Goal: Task Accomplishment & Management: Manage account settings

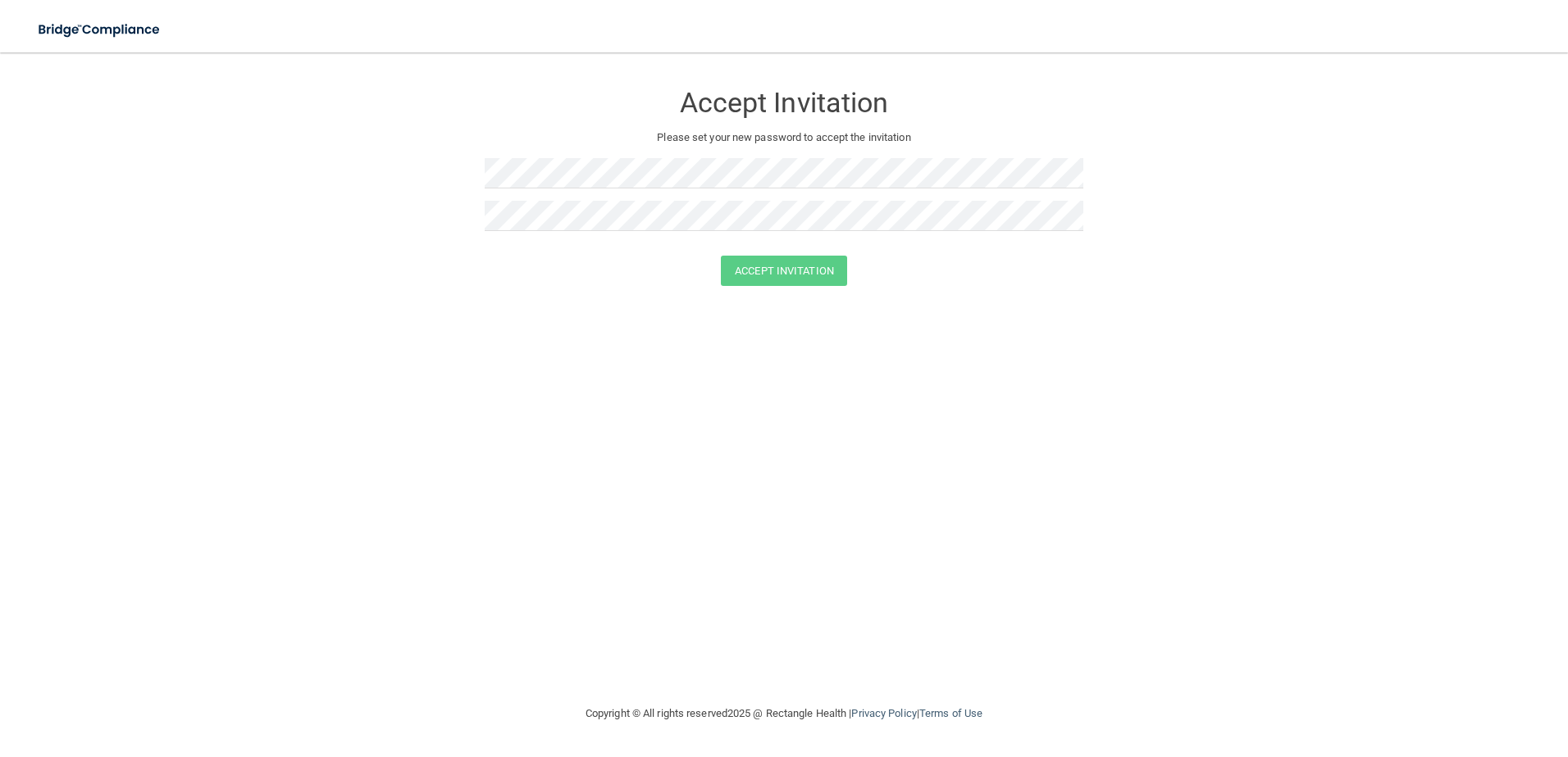
drag, startPoint x: 664, startPoint y: 146, endPoint x: 434, endPoint y: 290, distance: 271.4
click at [434, 290] on form "Accept Invitation Please set your new password to accept the invitation Accept …" at bounding box center [784, 187] width 1502 height 237
click at [757, 273] on button "Accept Invitation" at bounding box center [783, 270] width 127 height 30
click at [766, 294] on button "Accept Invitation" at bounding box center [783, 294] width 127 height 30
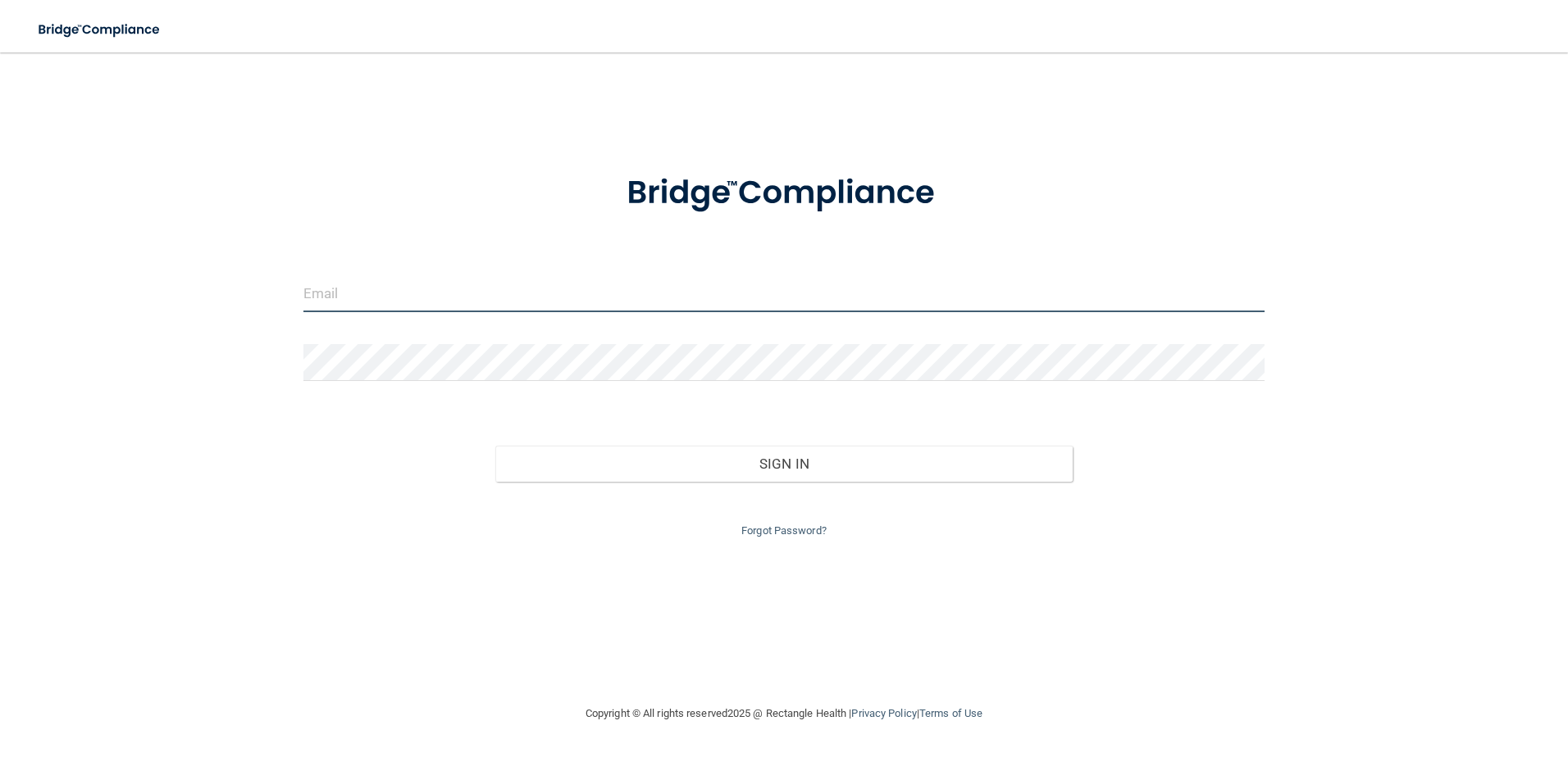
click at [490, 288] on input "email" at bounding box center [785, 294] width 962 height 37
paste input "[EMAIL_ADDRESS][DOMAIN_NAME]"
type input "[EMAIL_ADDRESS][DOMAIN_NAME]"
click at [1276, 493] on div "Forgot Password?" at bounding box center [784, 511] width 986 height 59
click at [783, 533] on link "Forgot Password?" at bounding box center [784, 530] width 85 height 12
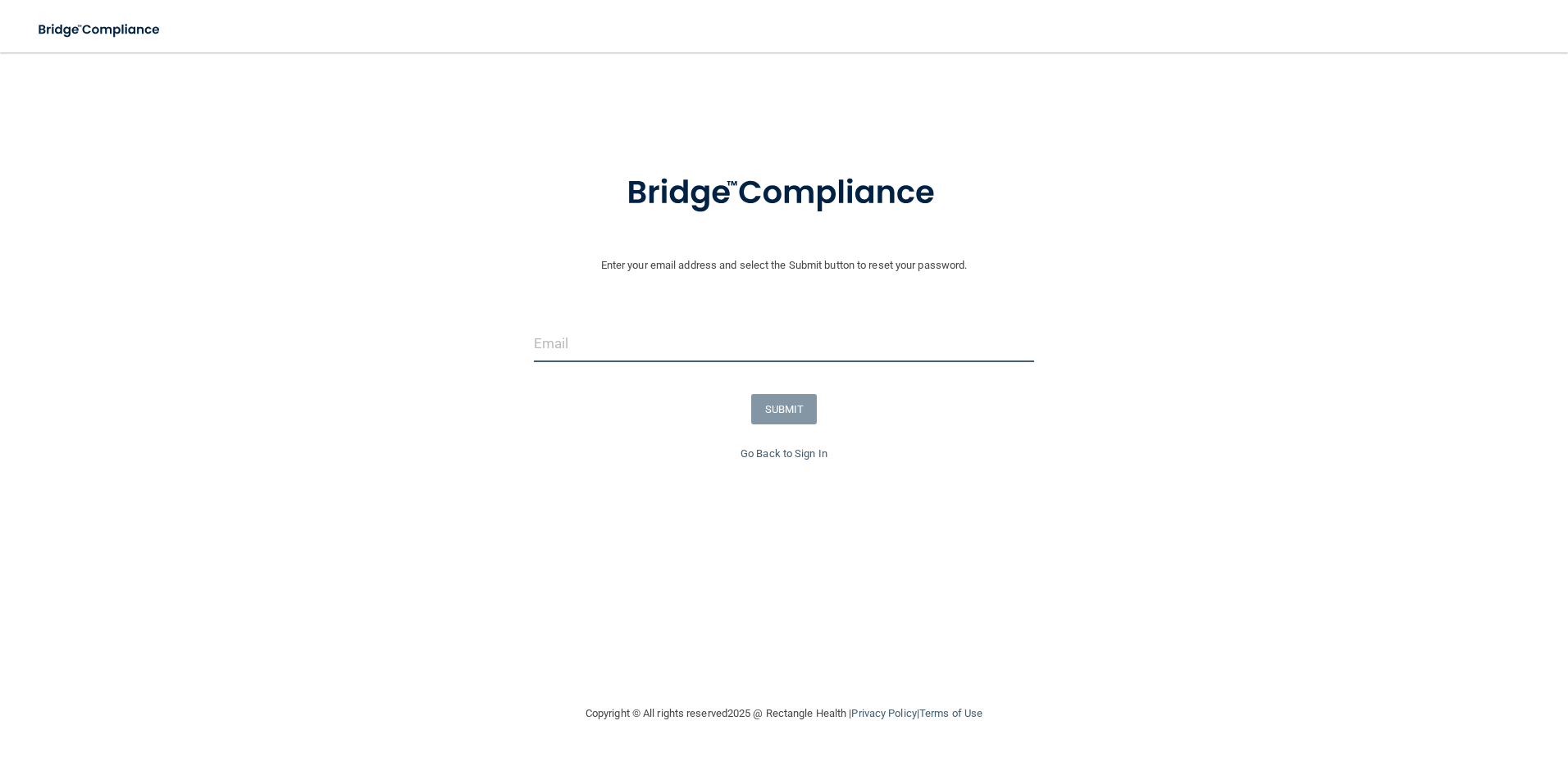
click at [609, 335] on input "email" at bounding box center [784, 343] width 501 height 37
paste input "pmaddox@gardenspringsdental.com"
type input "pmaddox@gardenspringsdental.com"
click at [787, 409] on button "SUBMIT" at bounding box center [784, 409] width 66 height 30
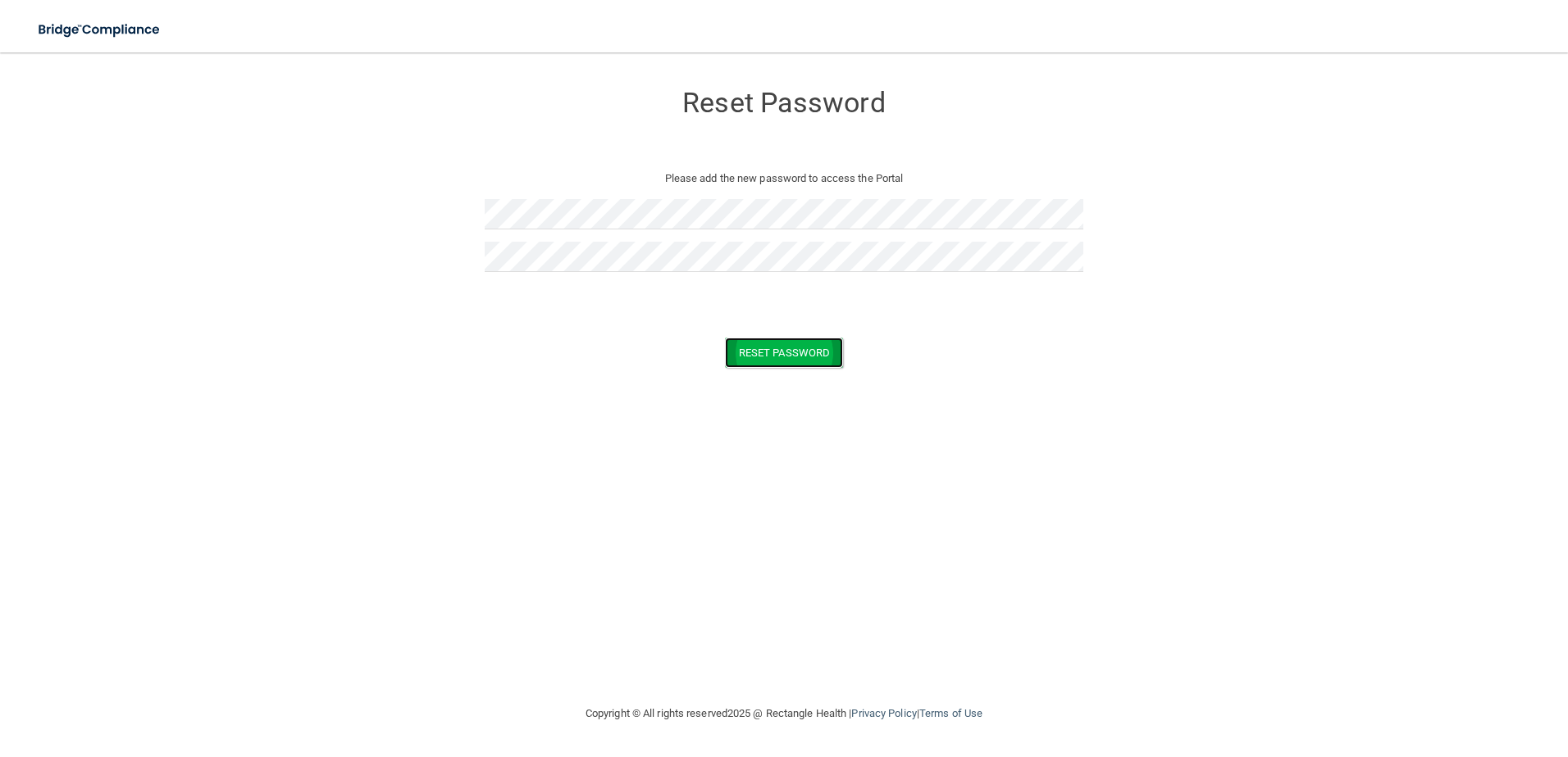
click at [792, 356] on button "Reset Password" at bounding box center [784, 353] width 118 height 30
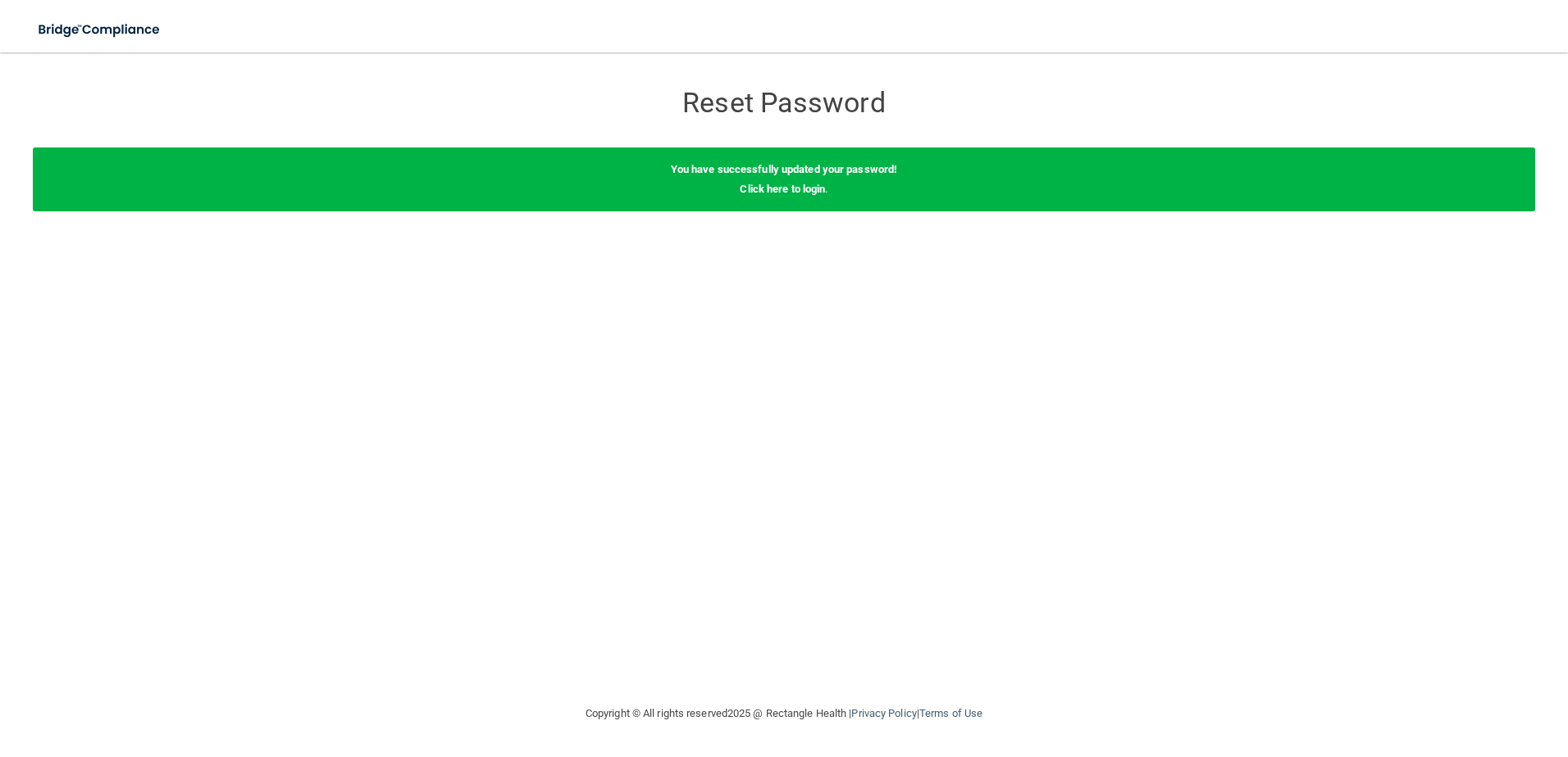
click at [1469, 77] on form "Reset Password Reset Password You have successfully updated your password! Clic…" at bounding box center [784, 150] width 1502 height 162
